Goal: Task Accomplishment & Management: Manage account settings

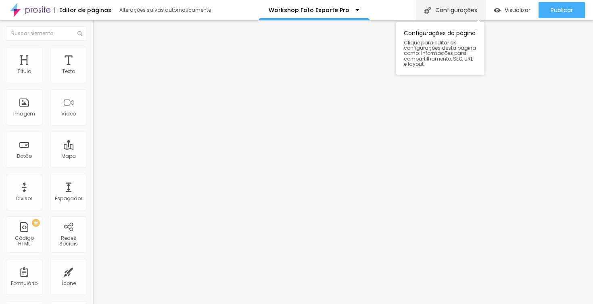
click at [465, 13] on div "Configurações" at bounding box center [450, 10] width 69 height 20
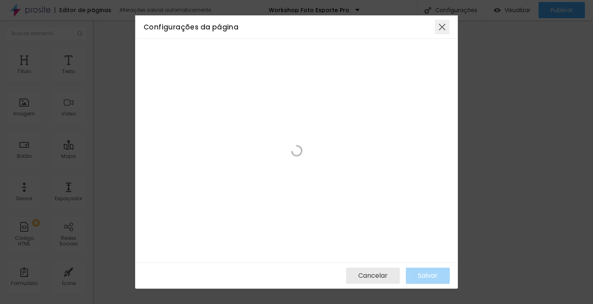
click at [446, 24] on div at bounding box center [442, 27] width 15 height 15
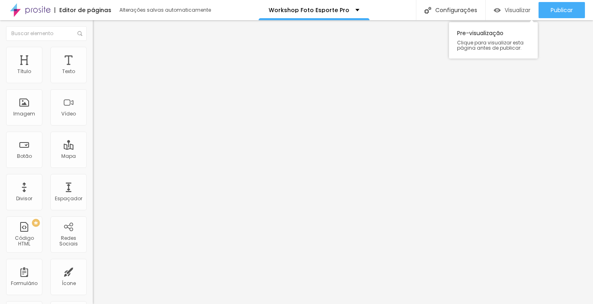
click at [506, 9] on span "Visualizar" at bounding box center [517, 10] width 26 height 6
click at [517, 15] on div "Visualizar" at bounding box center [512, 10] width 37 height 16
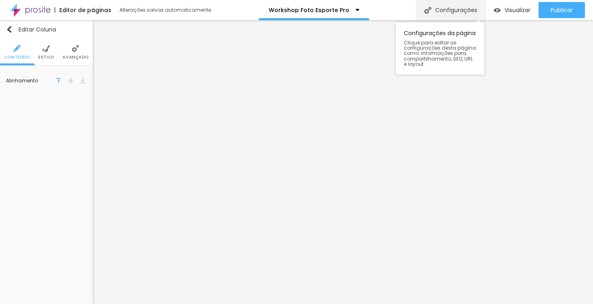
click at [444, 13] on div "Configurações" at bounding box center [450, 10] width 69 height 20
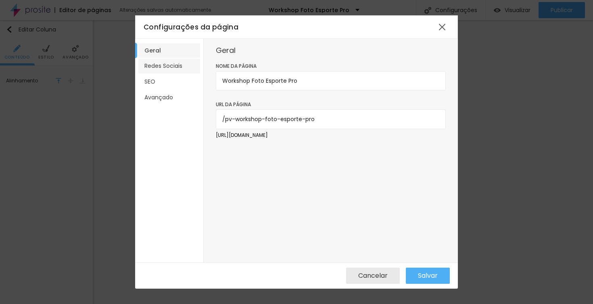
click at [170, 65] on li "Redes Sociais" at bounding box center [169, 65] width 62 height 15
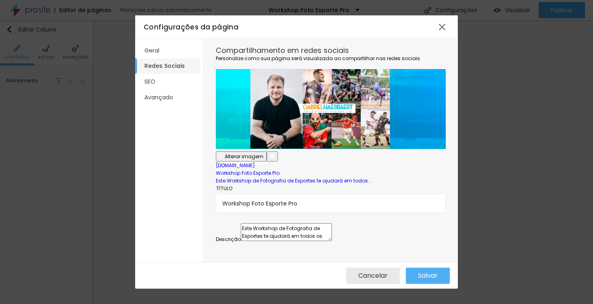
click at [263, 153] on span "Alterar imagem" at bounding box center [244, 156] width 39 height 7
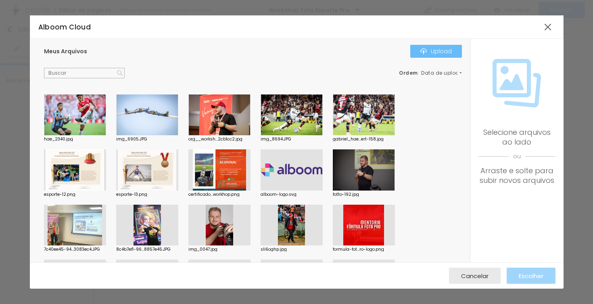
click at [434, 48] on div "Upload" at bounding box center [435, 51] width 31 height 6
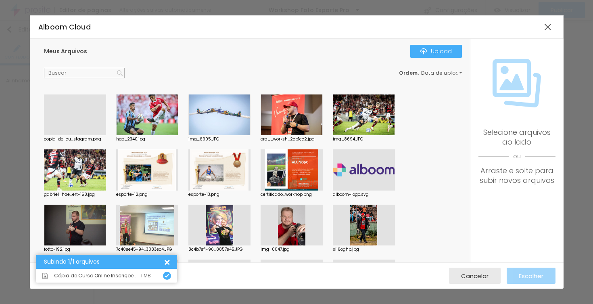
click at [82, 135] on div at bounding box center [75, 135] width 62 height 0
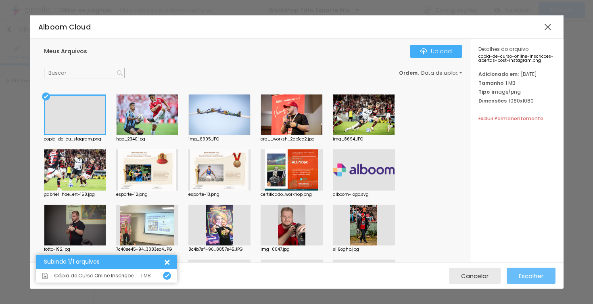
click at [537, 273] on span "Escolher" at bounding box center [531, 275] width 25 height 7
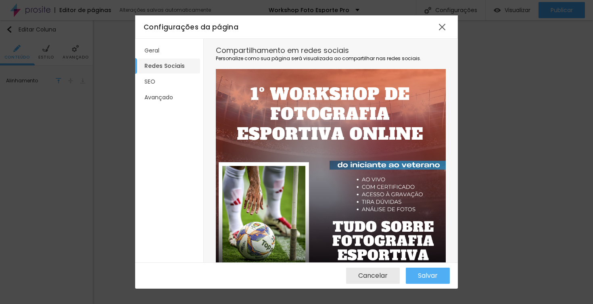
click at [263, 302] on span "Alterar imagem" at bounding box center [244, 305] width 39 height 7
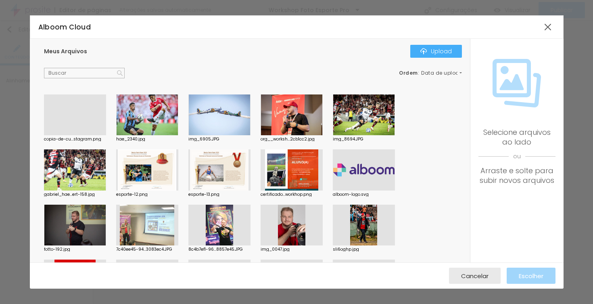
click at [76, 135] on div at bounding box center [75, 135] width 62 height 0
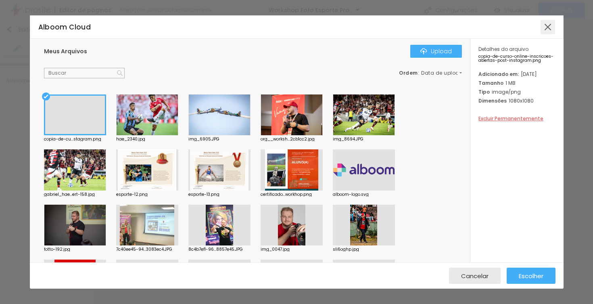
click at [546, 27] on div at bounding box center [547, 27] width 15 height 15
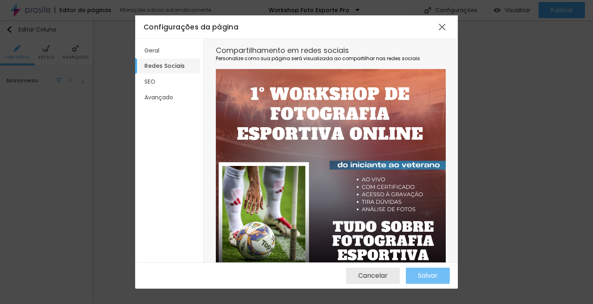
click at [425, 277] on span "Salvar" at bounding box center [428, 275] width 20 height 7
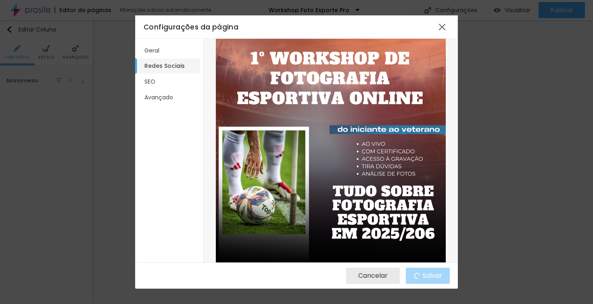
scroll to position [43, 0]
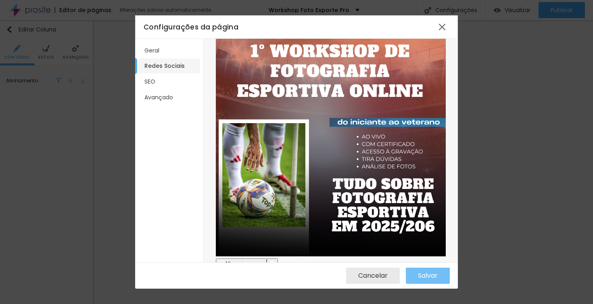
click at [425, 272] on span "Salvar" at bounding box center [428, 275] width 20 height 7
click at [444, 26] on div at bounding box center [442, 27] width 15 height 15
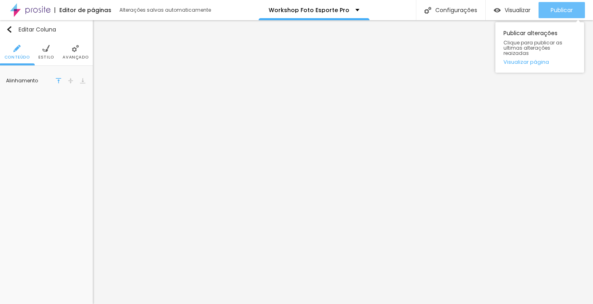
click at [576, 7] on button "Publicar" at bounding box center [561, 10] width 46 height 16
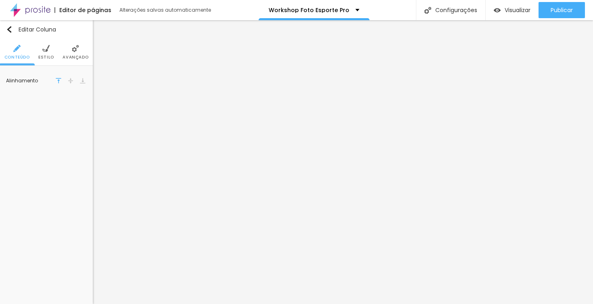
click at [47, 5] on img at bounding box center [30, 10] width 40 height 20
